Goal: Information Seeking & Learning: Learn about a topic

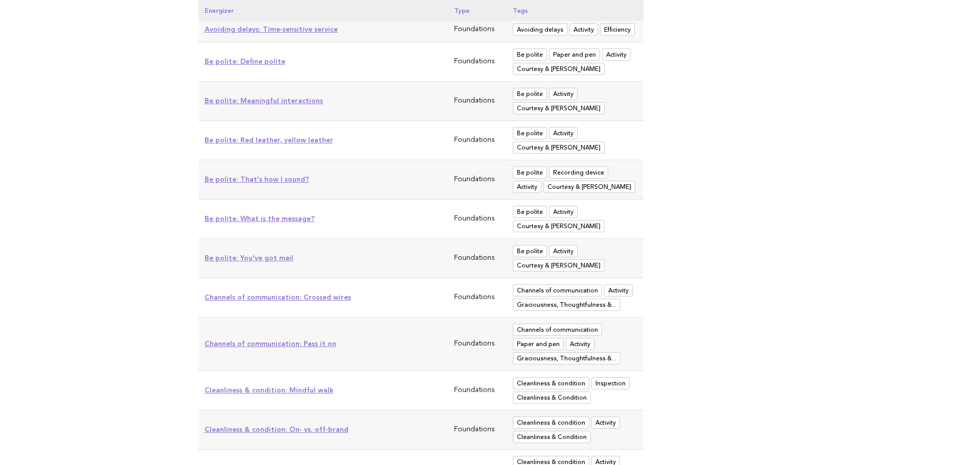
scroll to position [974, 0]
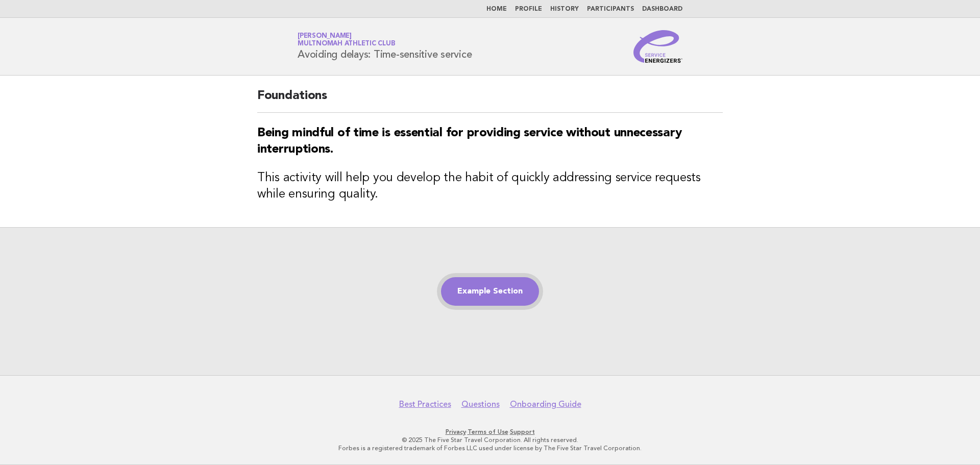
click at [499, 298] on link "Example Section" at bounding box center [490, 291] width 98 height 29
click at [511, 287] on link "Example Section" at bounding box center [490, 291] width 98 height 29
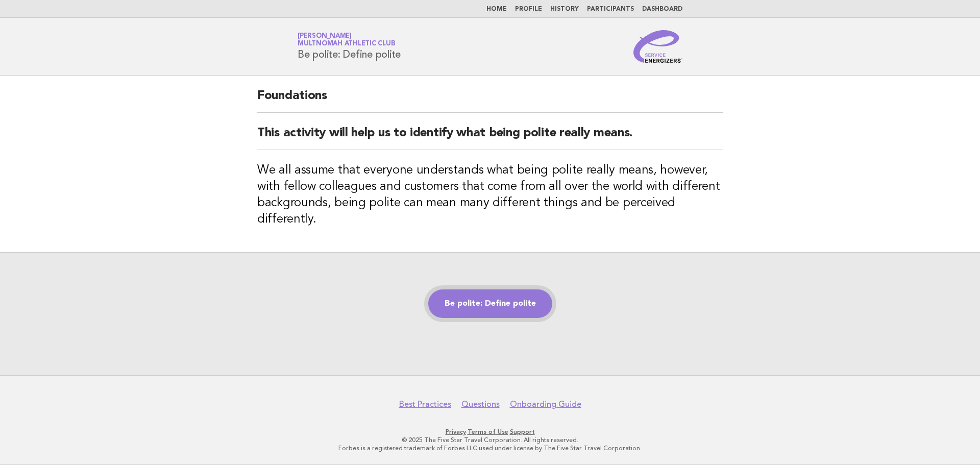
click at [529, 298] on link "Be polite: Define polite" at bounding box center [490, 303] width 124 height 29
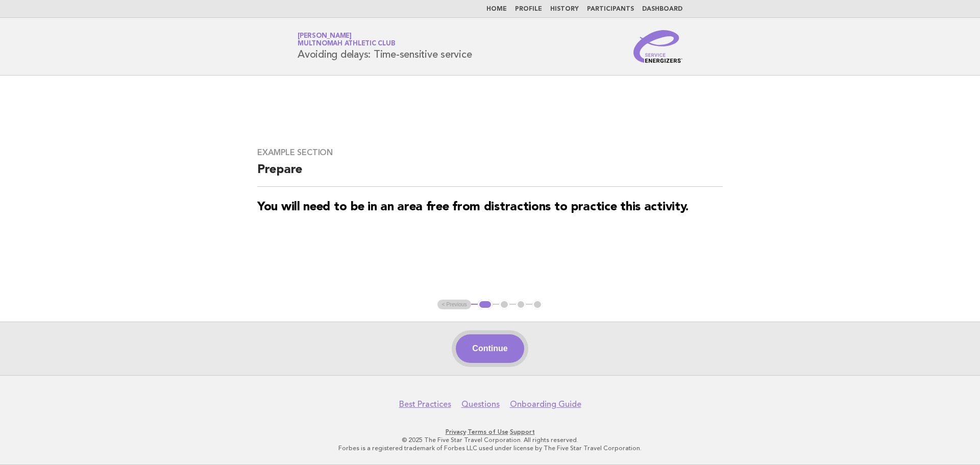
click at [479, 337] on button "Continue" at bounding box center [490, 348] width 68 height 29
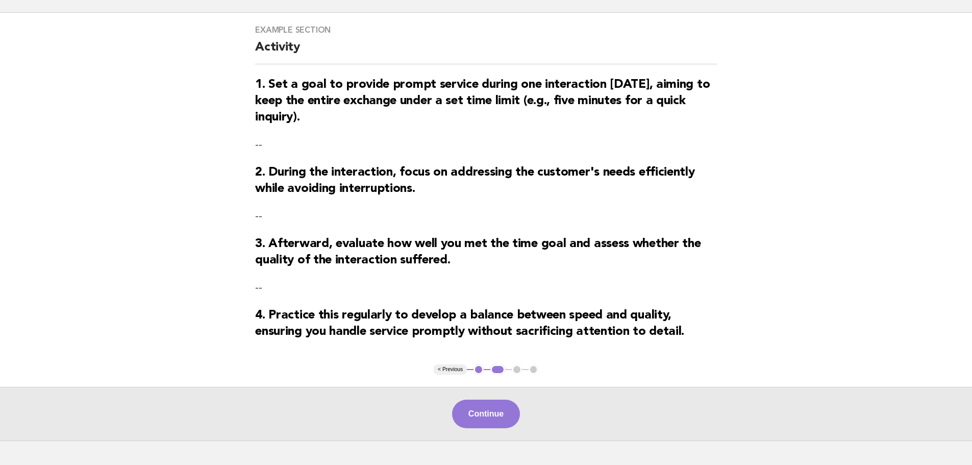
scroll to position [71, 0]
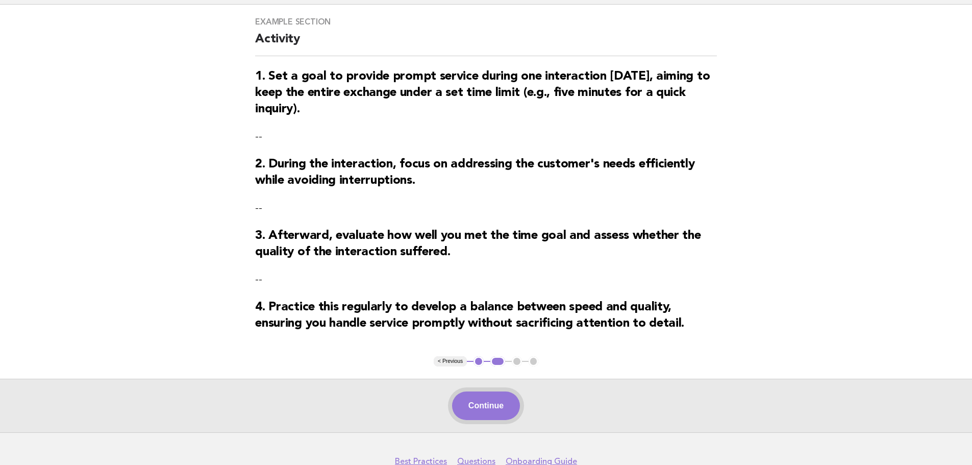
click at [480, 412] on button "Continue" at bounding box center [486, 405] width 68 height 29
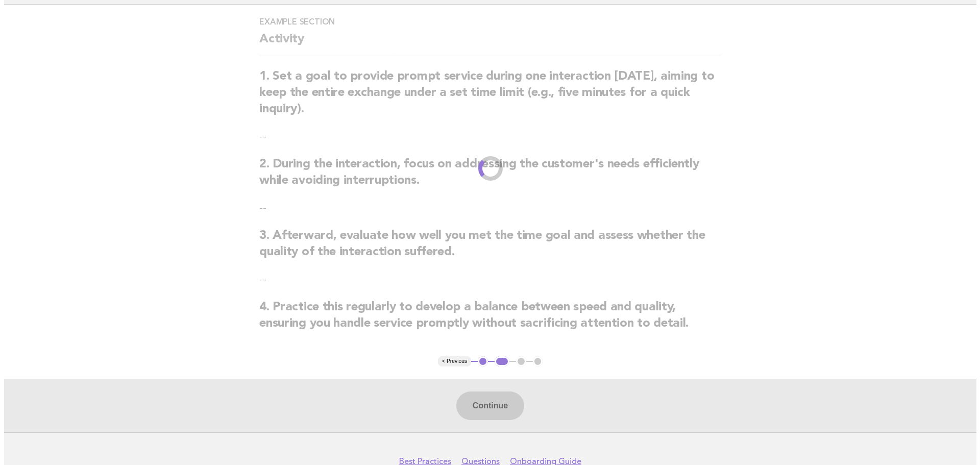
scroll to position [0, 0]
